Goal: Task Accomplishment & Management: Manage account settings

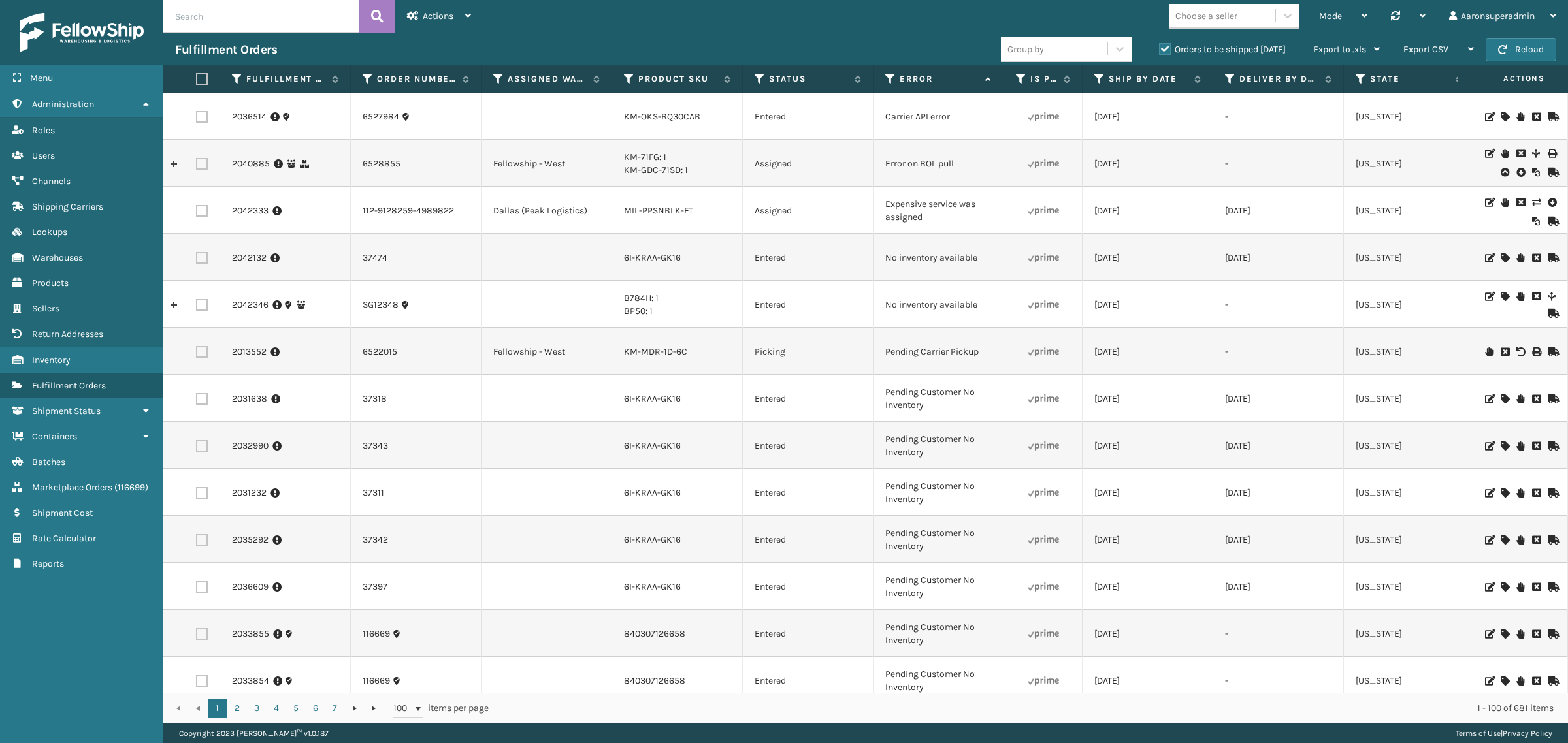
click at [1531, 201] on icon at bounding box center [1535, 203] width 8 height 9
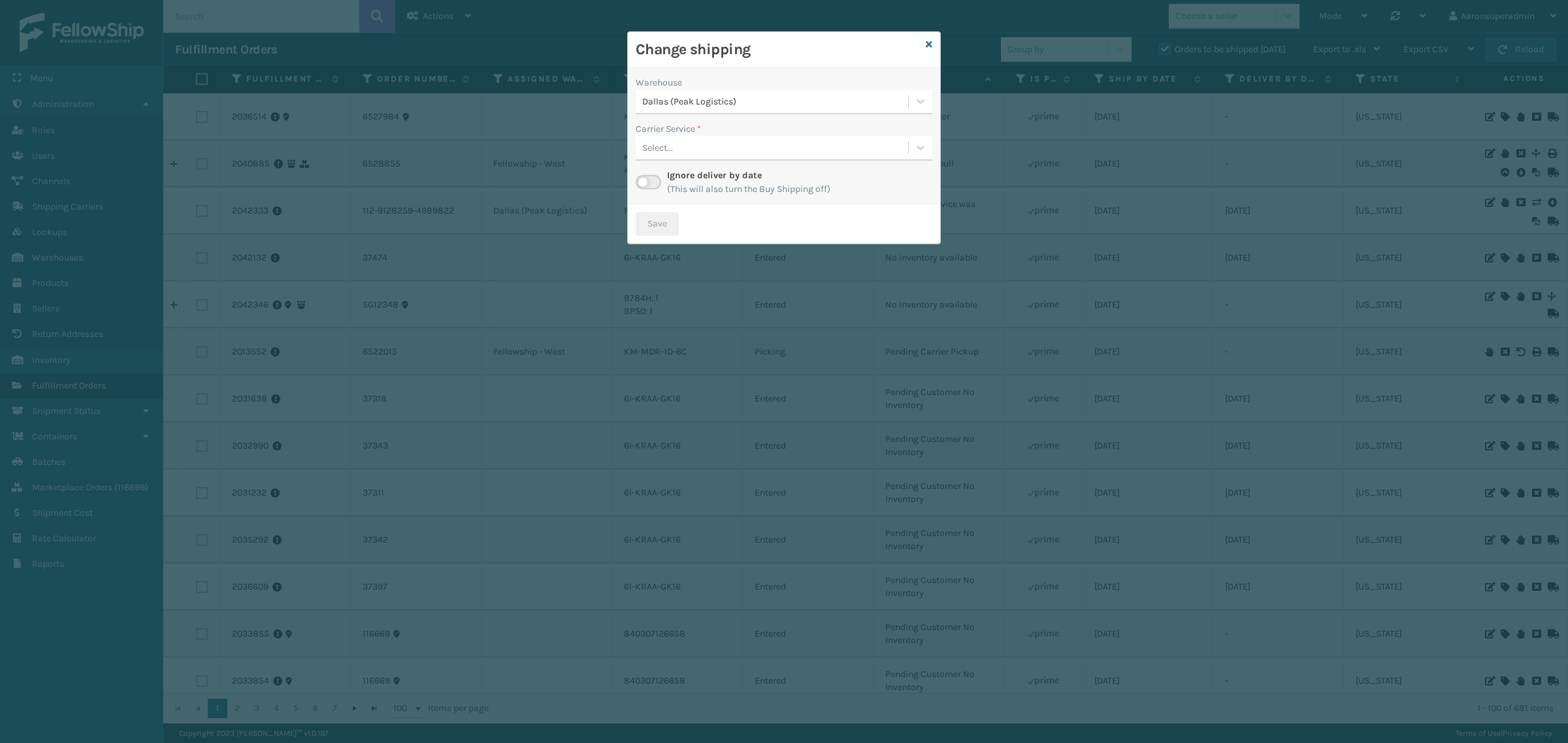
click at [667, 151] on div "Select..." at bounding box center [657, 148] width 31 height 14
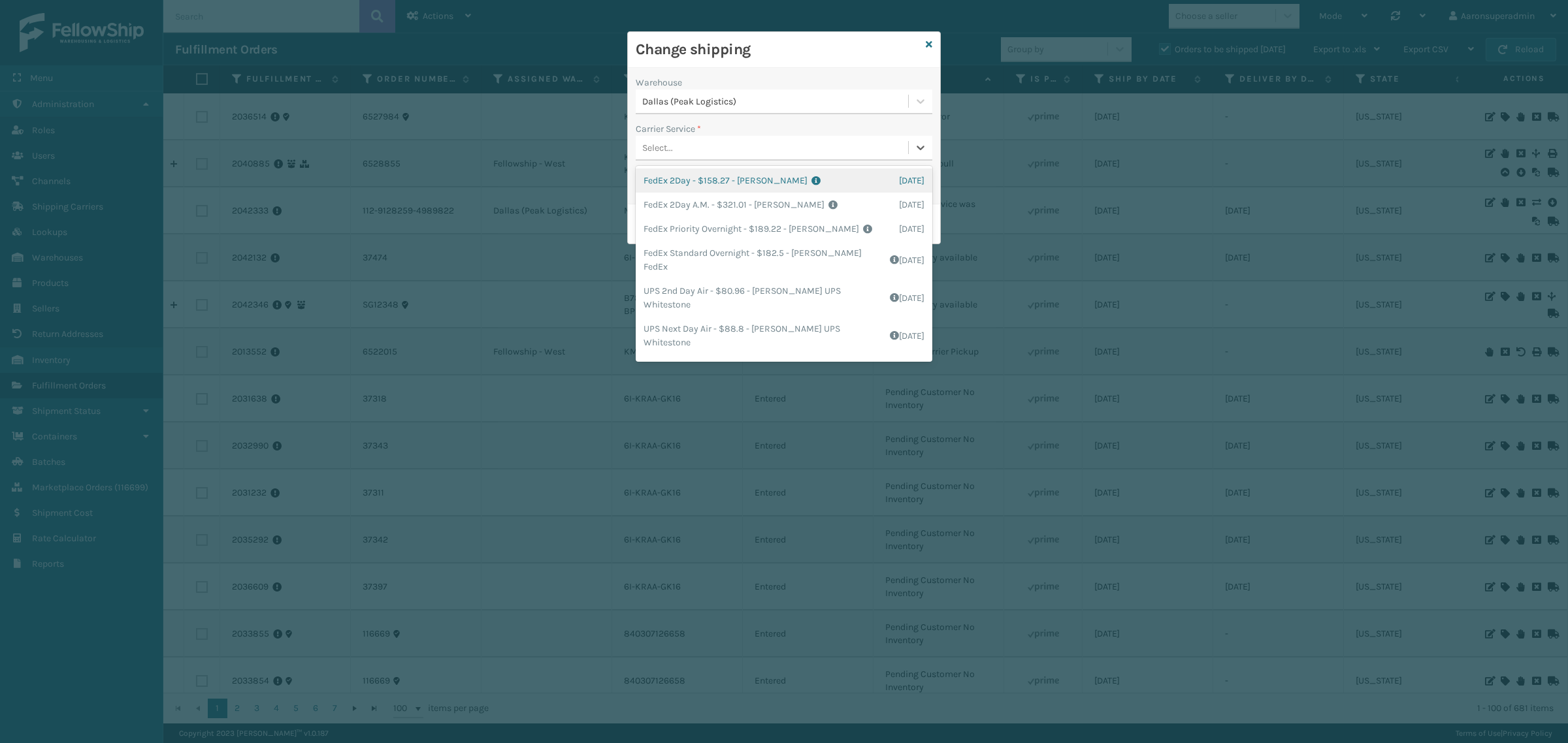
click at [676, 132] on label "Carrier Service *" at bounding box center [668, 129] width 66 height 14
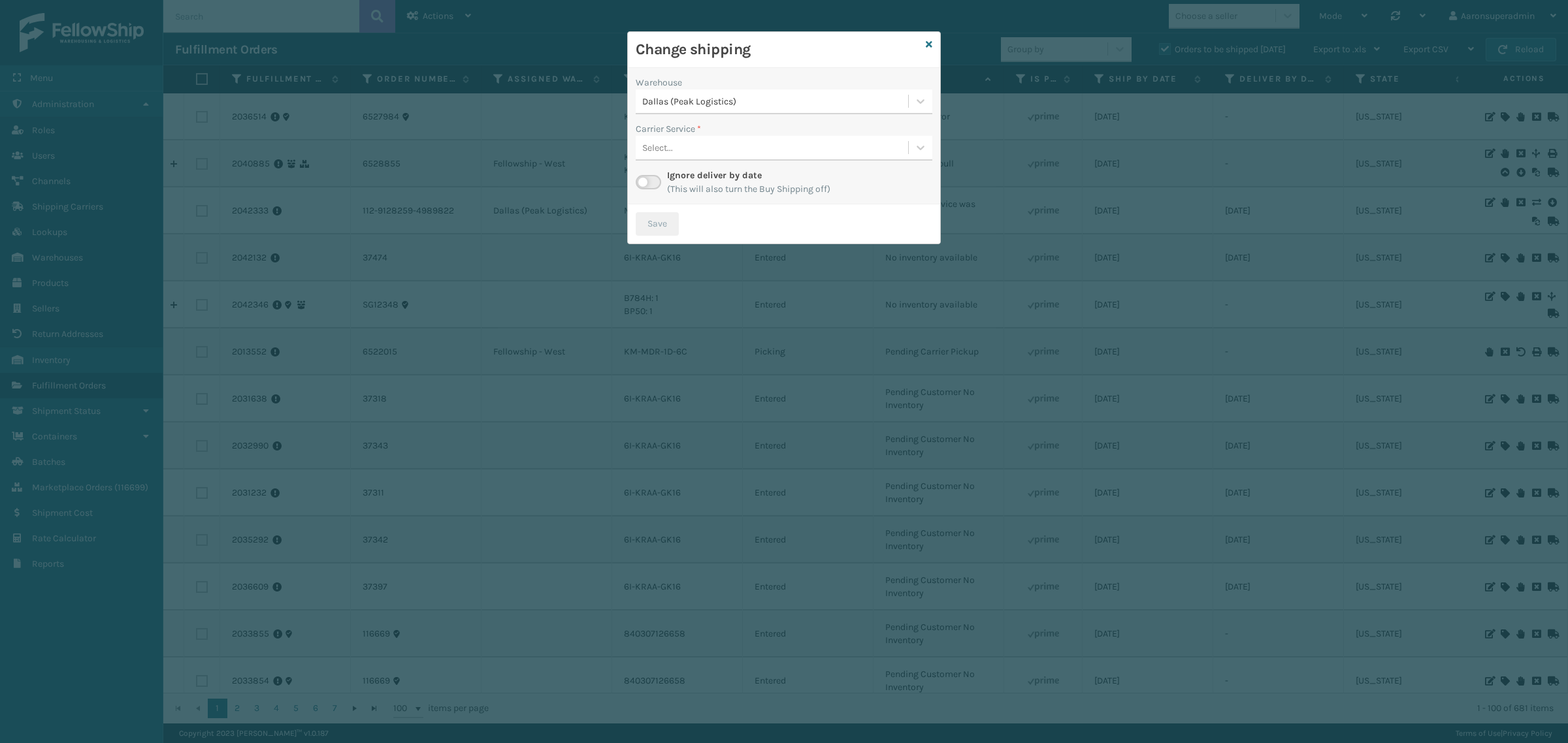
click at [642, 183] on label at bounding box center [648, 183] width 26 height 15
click at [642, 183] on input "checkbox" at bounding box center [639, 179] width 8 height 8
click at [794, 142] on div "Select..." at bounding box center [771, 148] width 272 height 22
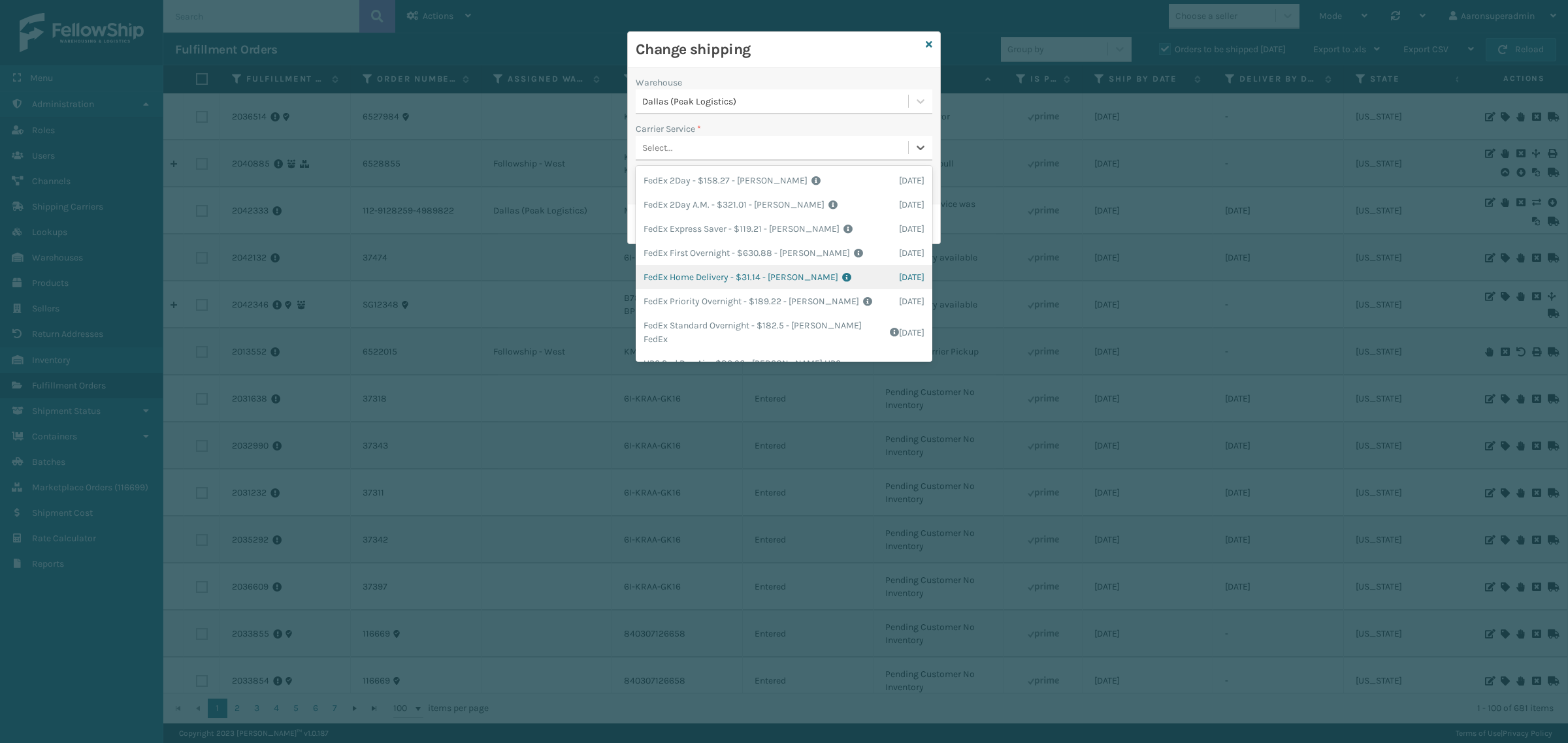
click at [697, 268] on div "FedEx Home Delivery - $31.14 - [PERSON_NAME] FedEx Shipping Cost $27.32 Surplus…" at bounding box center [783, 277] width 297 height 24
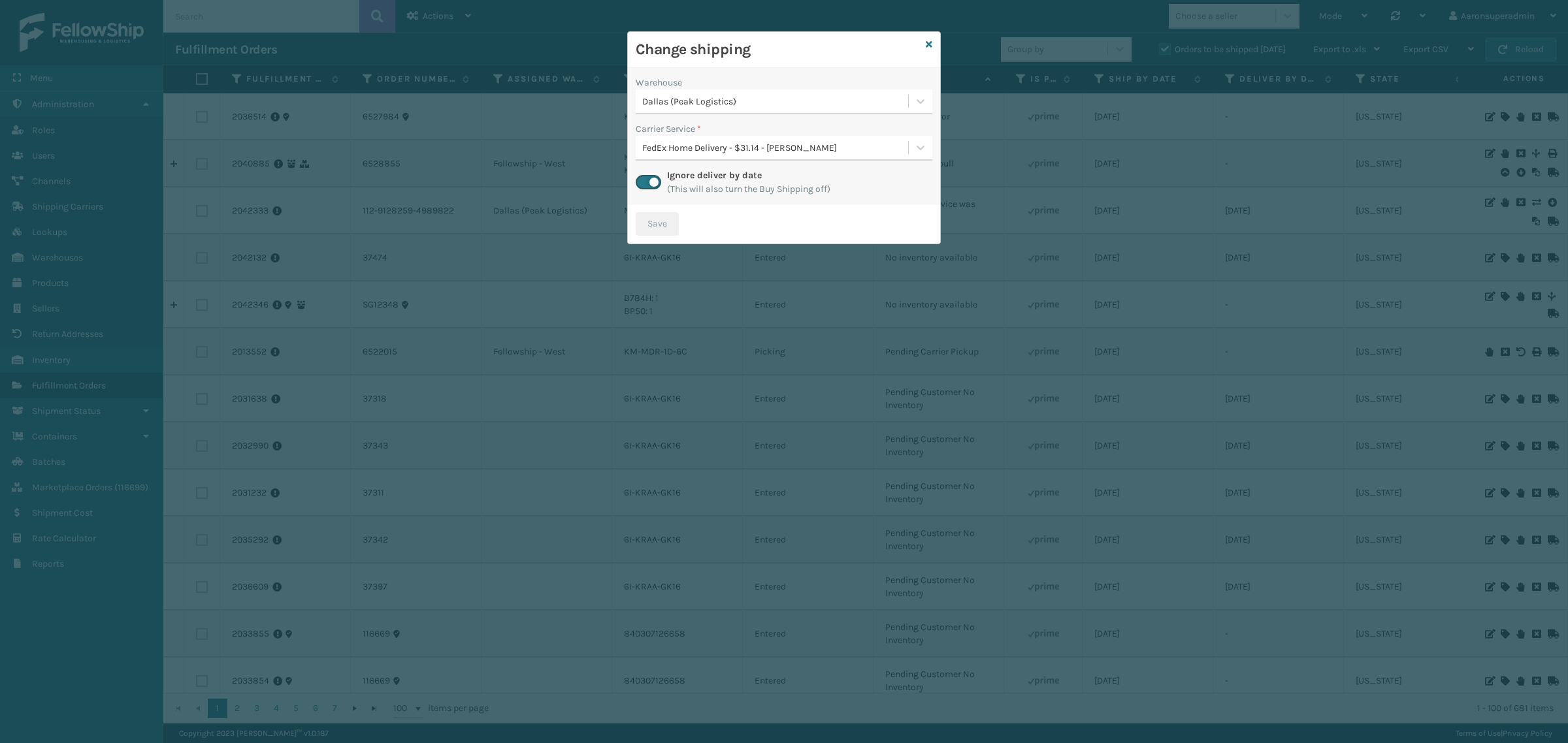
click at [933, 47] on div "Change shipping" at bounding box center [784, 49] width 312 height 36
click at [927, 47] on icon at bounding box center [928, 45] width 6 height 9
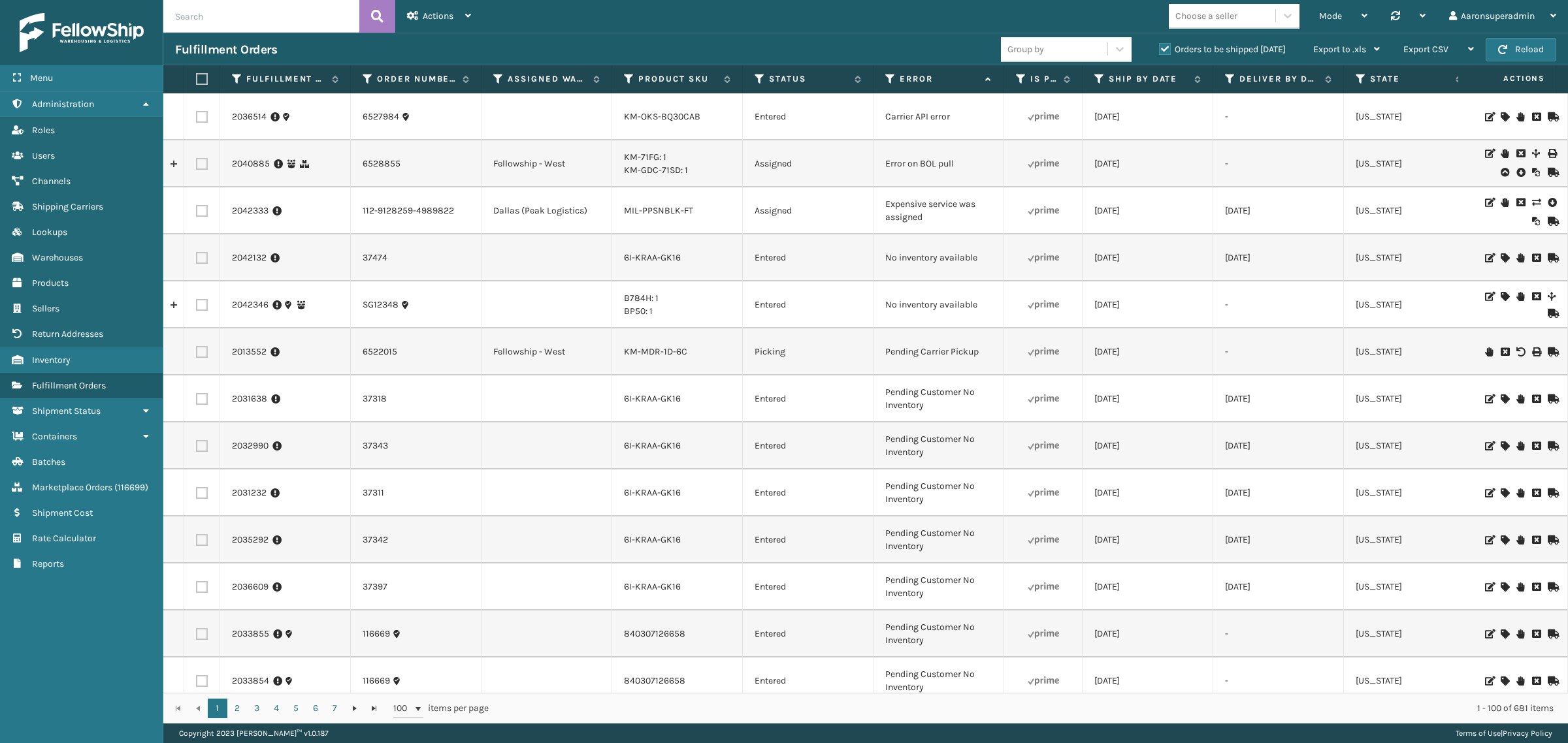
click at [266, 4] on input "text" at bounding box center [261, 16] width 196 height 33
paste input "6527984"
type input "6527984"
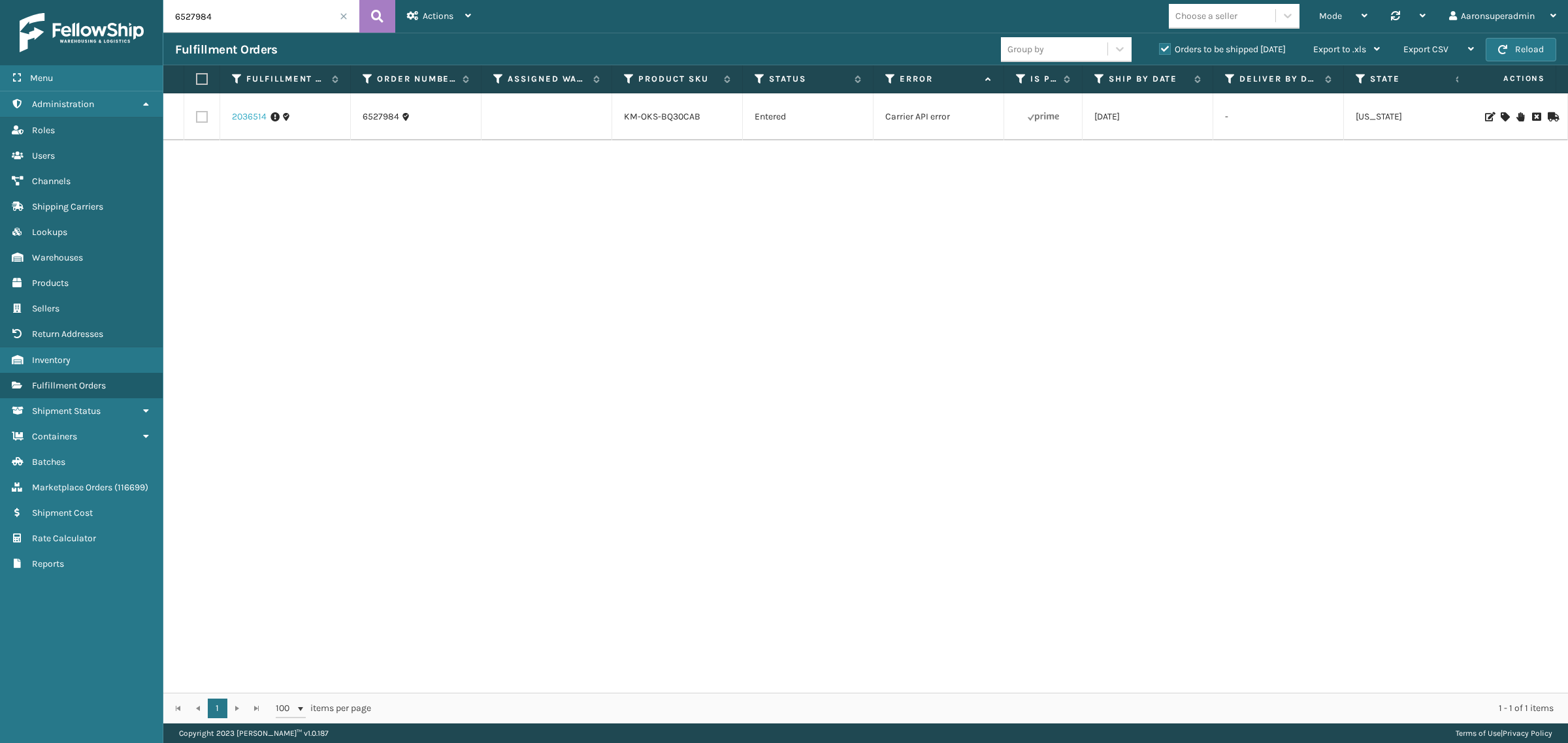
click at [249, 116] on link "2036514" at bounding box center [249, 117] width 35 height 13
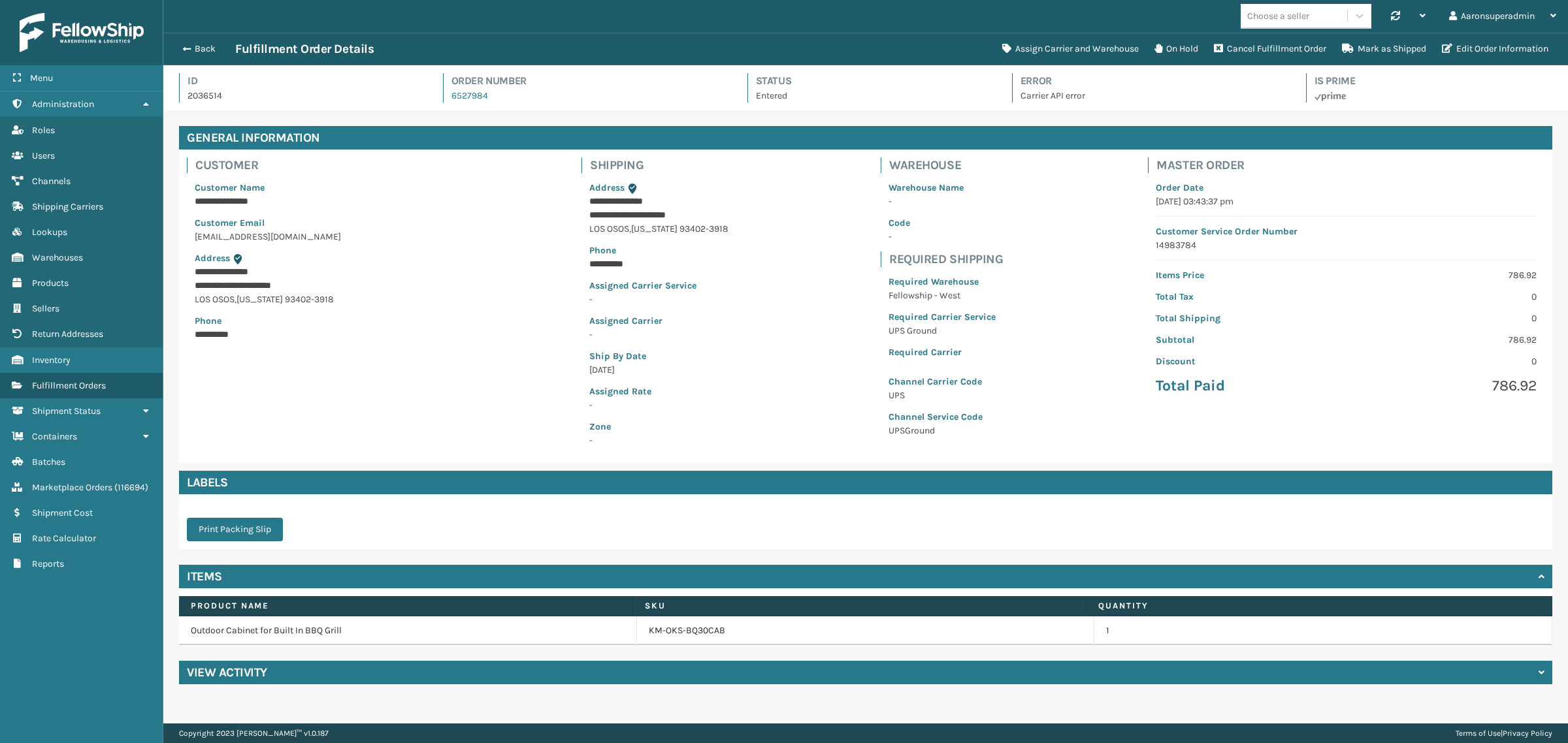
scroll to position [31, 1405]
click at [1467, 56] on button "Edit Order Information" at bounding box center [1495, 48] width 122 height 26
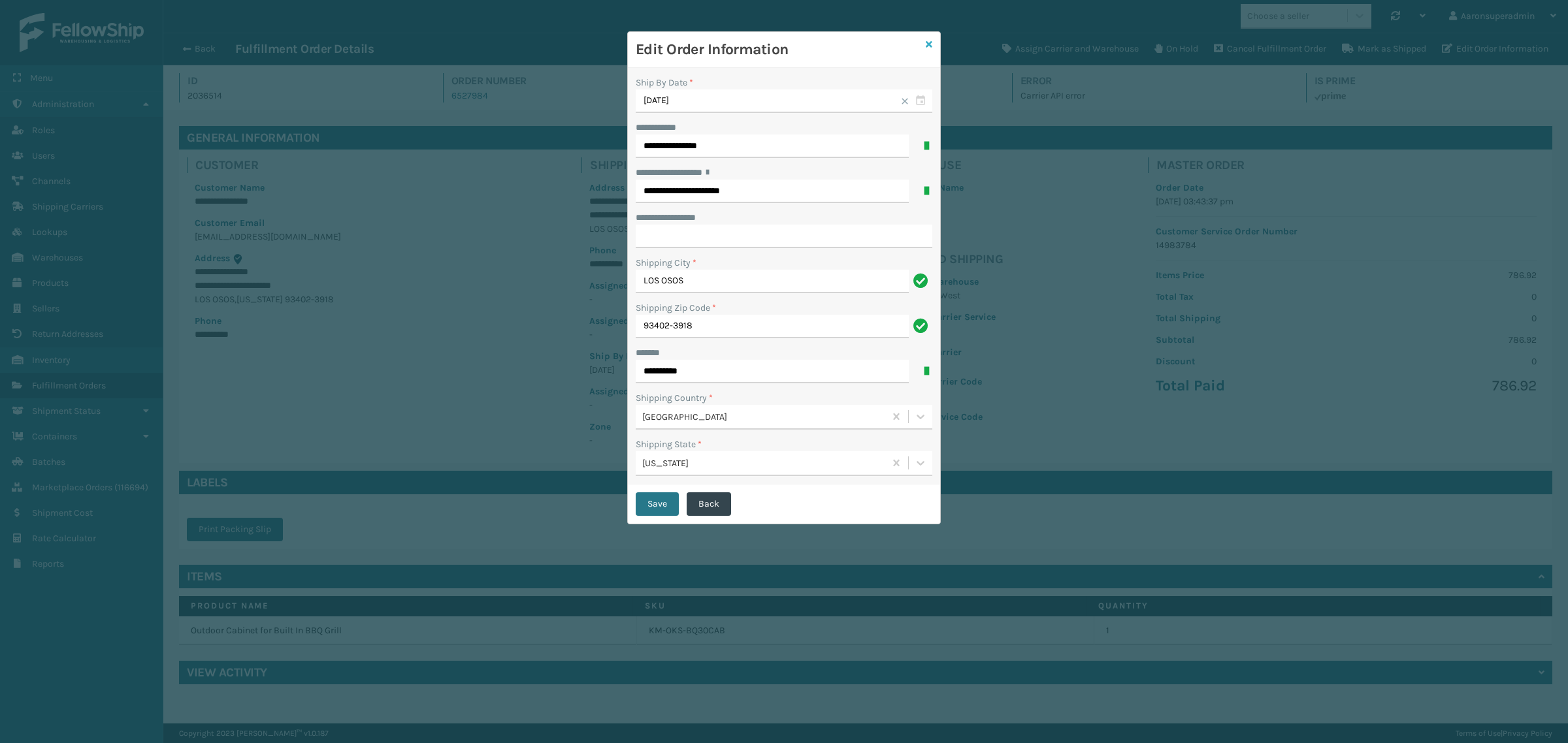
click at [928, 44] on icon at bounding box center [928, 45] width 6 height 9
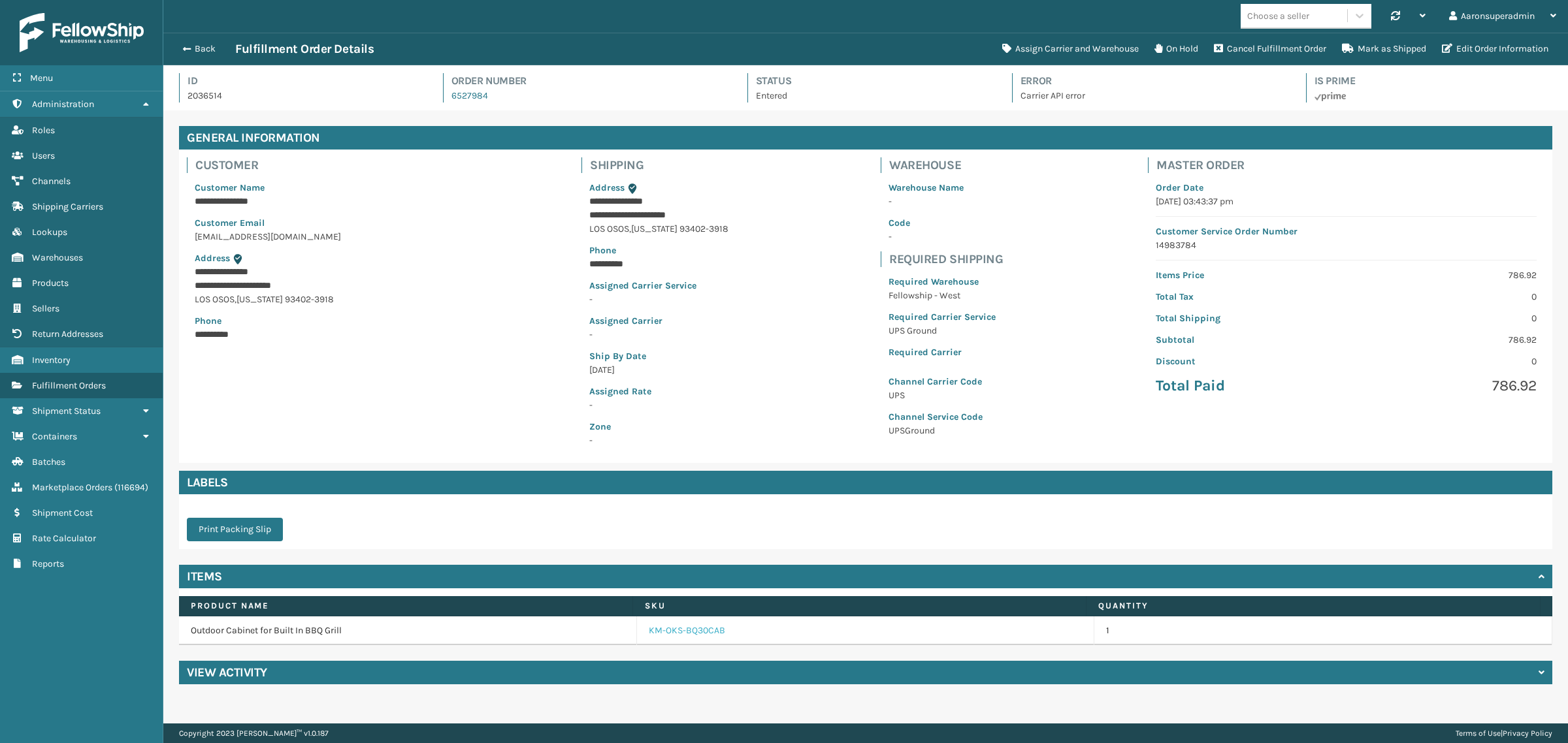
click at [668, 632] on link "KM-OKS-BQ30CAB" at bounding box center [687, 631] width 77 height 13
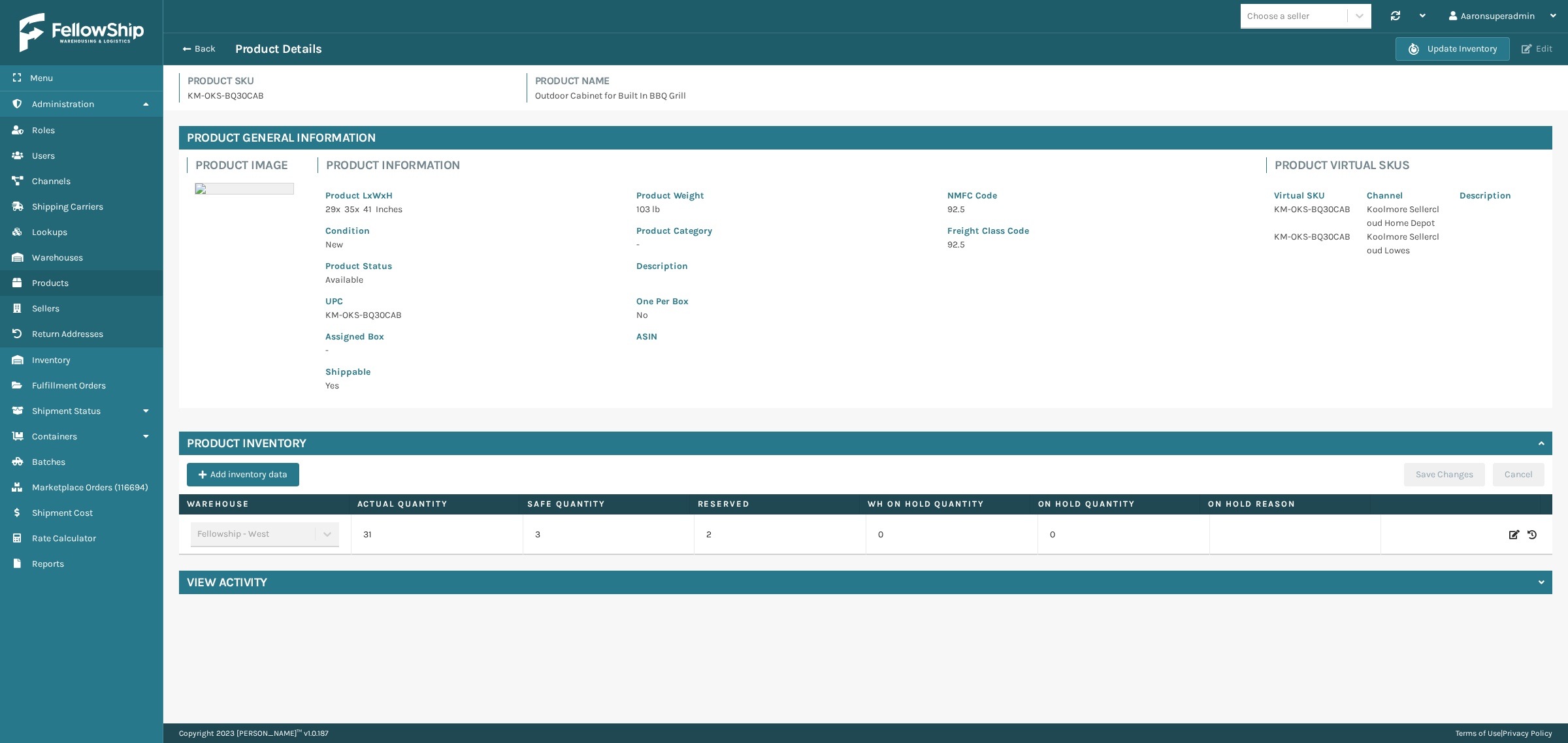
click at [1535, 47] on button "Edit" at bounding box center [1536, 48] width 38 height 12
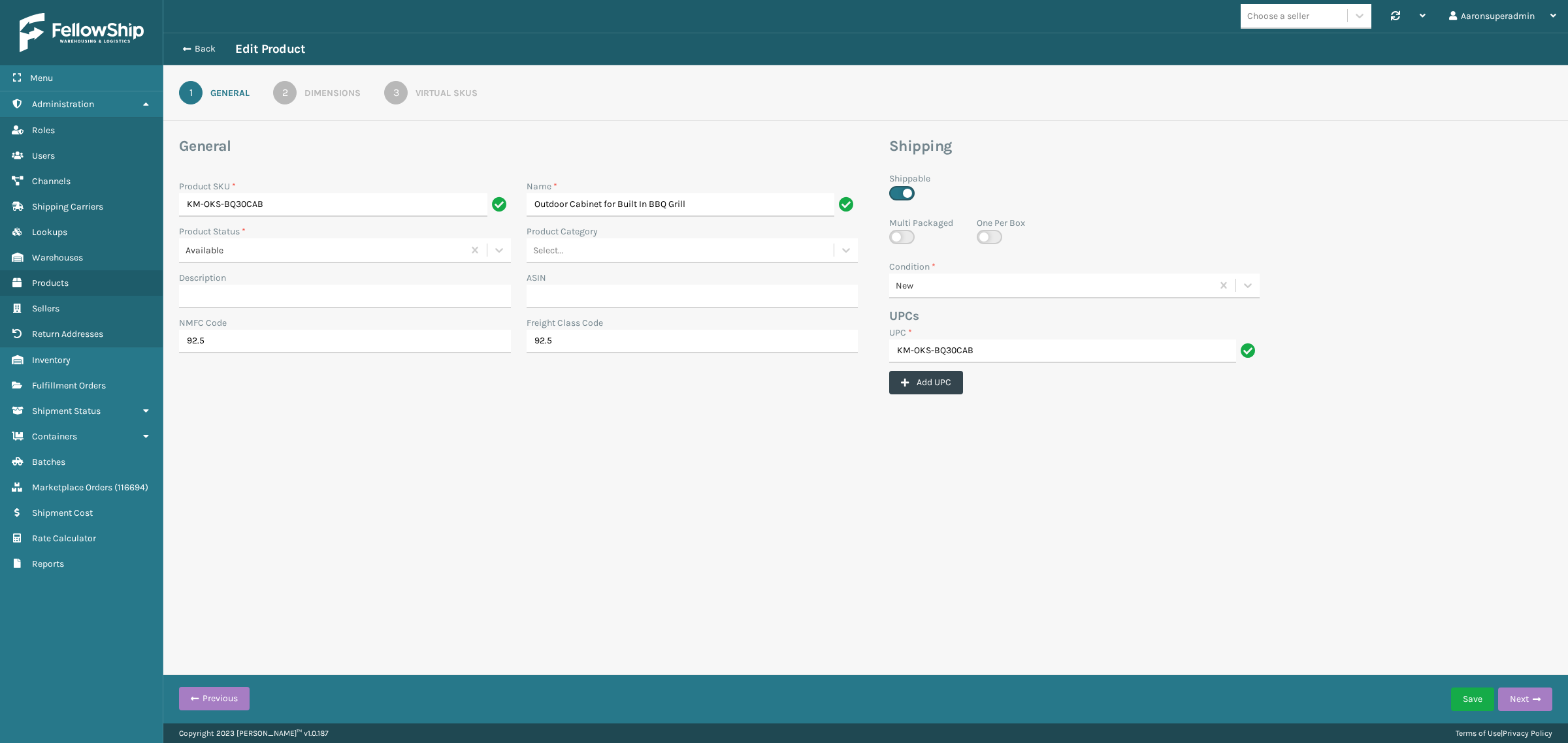
click at [296, 83] on link "2 Dimensions" at bounding box center [316, 93] width 134 height 24
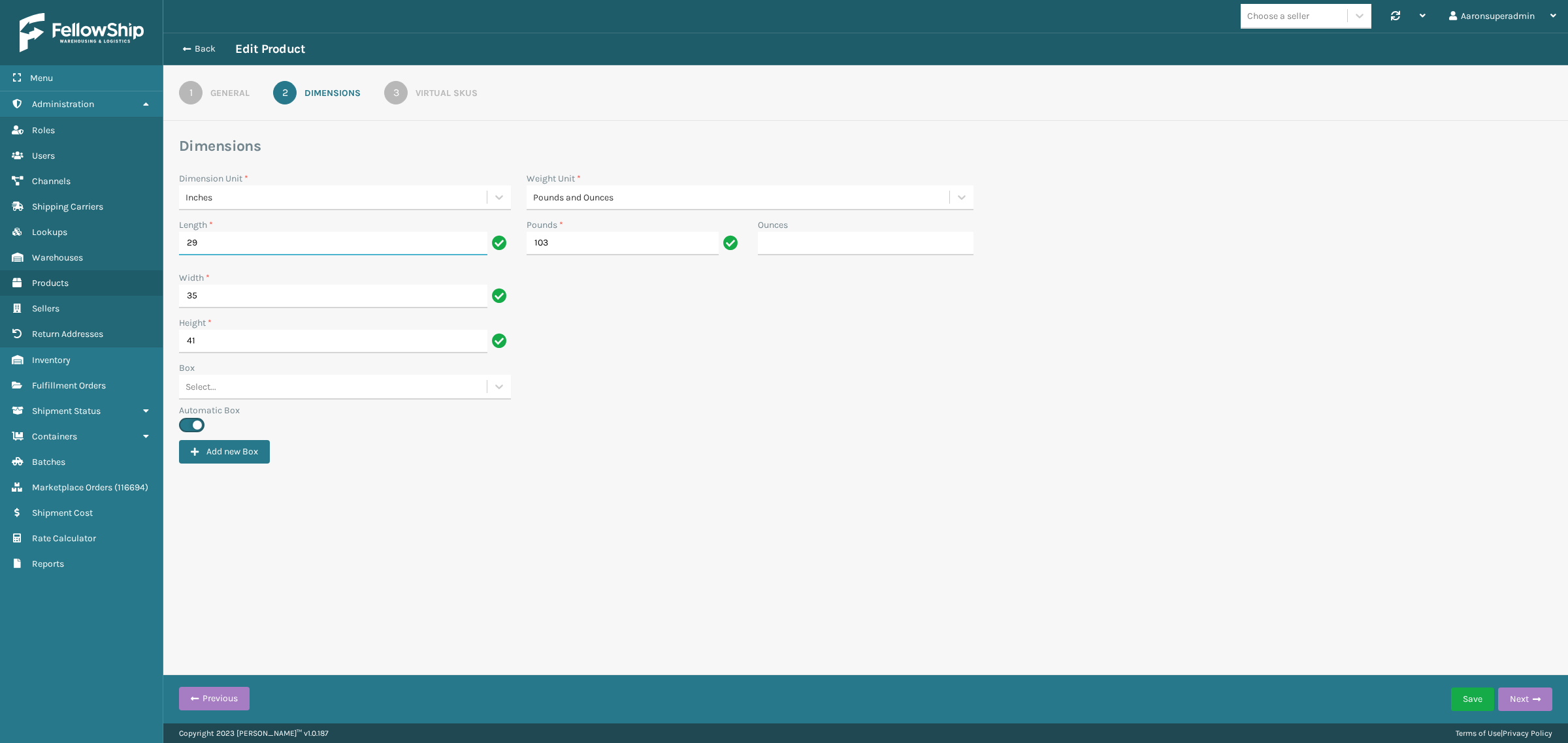
click at [203, 240] on input "29" at bounding box center [333, 244] width 308 height 24
type input "34"
click at [208, 304] on input "35" at bounding box center [333, 297] width 308 height 24
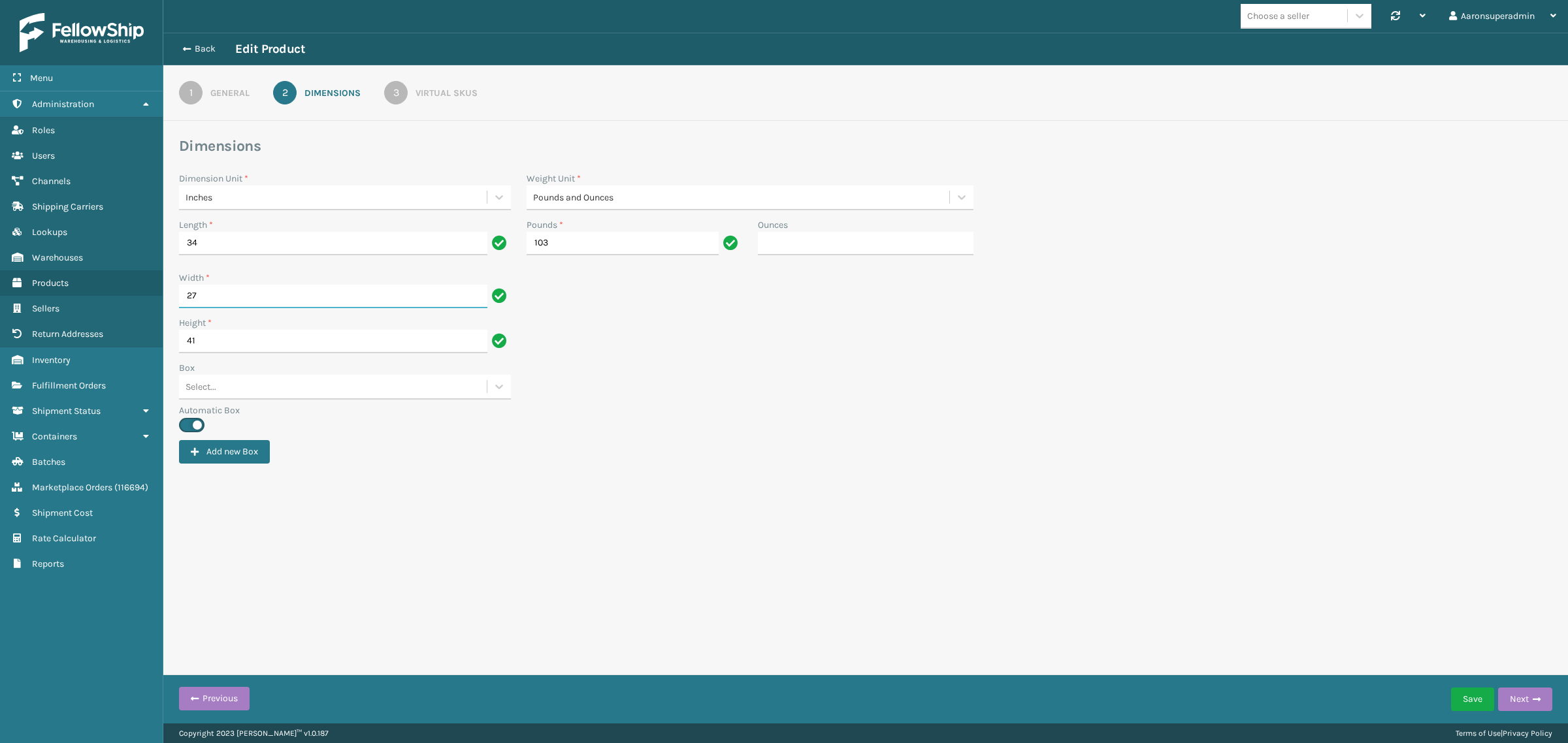
type input "27"
click at [224, 343] on input "41" at bounding box center [333, 341] width 308 height 24
type input "12"
click at [1469, 700] on button "Save" at bounding box center [1471, 700] width 43 height 24
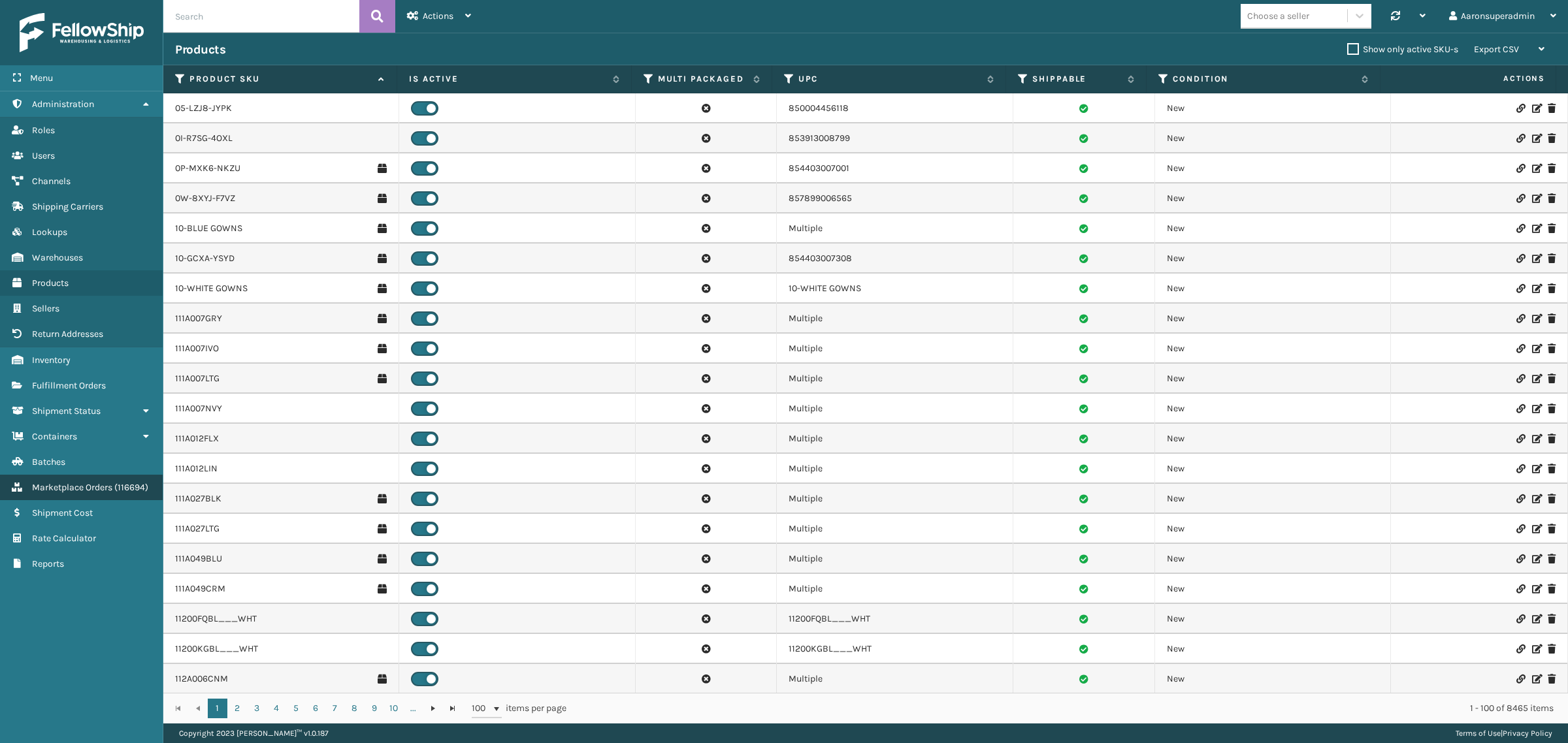
click at [66, 482] on link "Marketplace Orders ( 116694 )" at bounding box center [81, 487] width 162 height 26
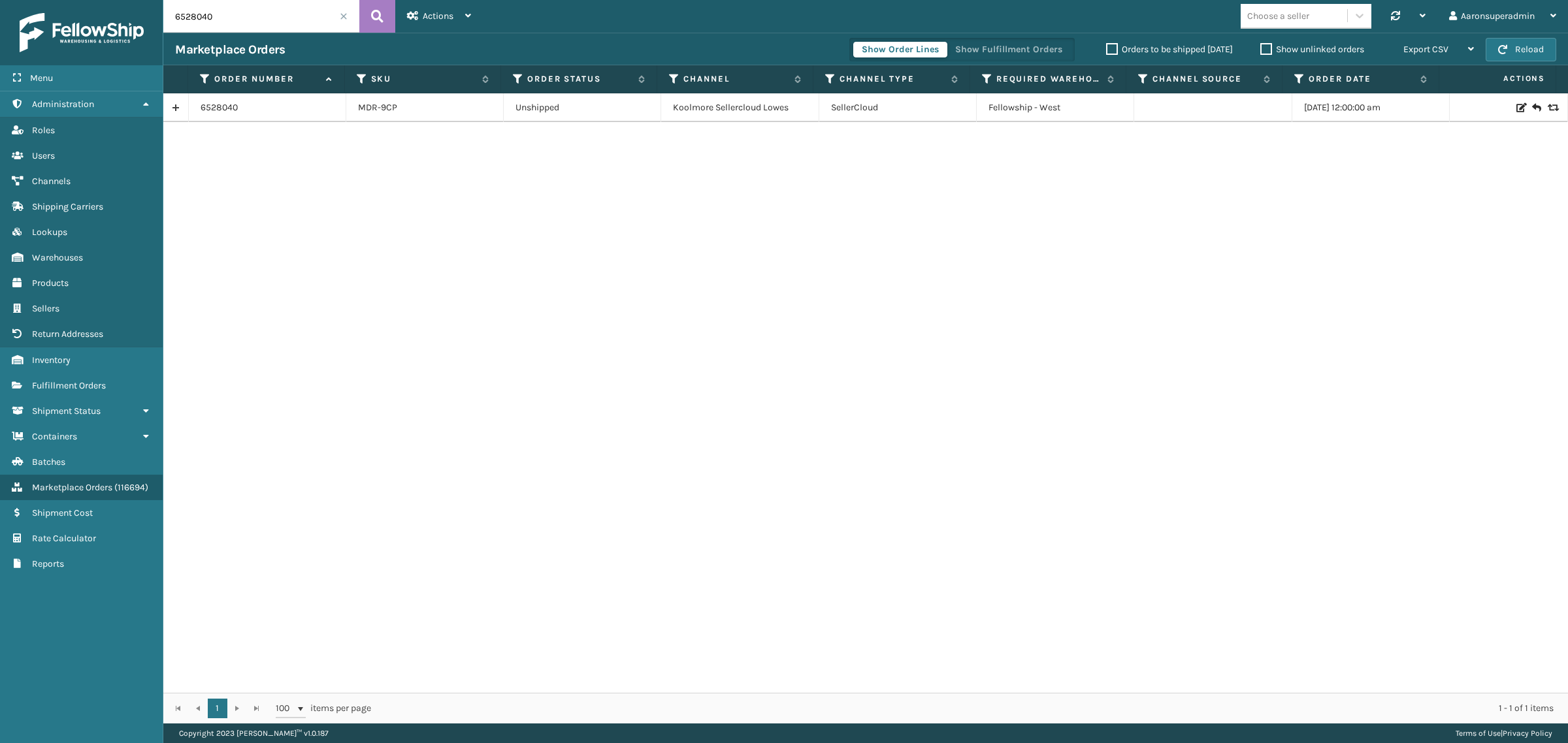
click at [240, 18] on input "6528040" at bounding box center [261, 16] width 196 height 33
paste input "223495"
type input "223495"
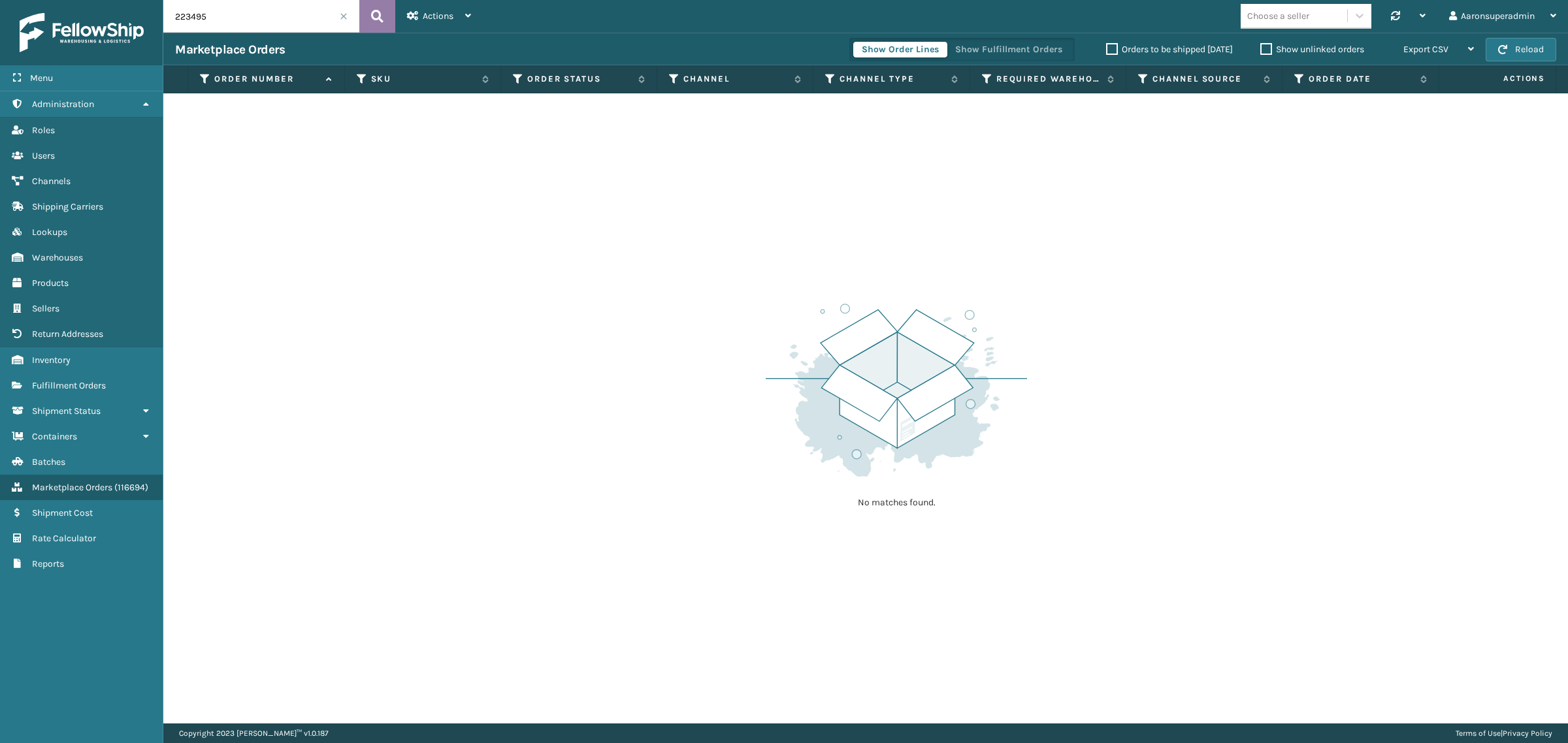
click at [380, 20] on icon at bounding box center [377, 16] width 13 height 19
